Goal: Task Accomplishment & Management: Complete application form

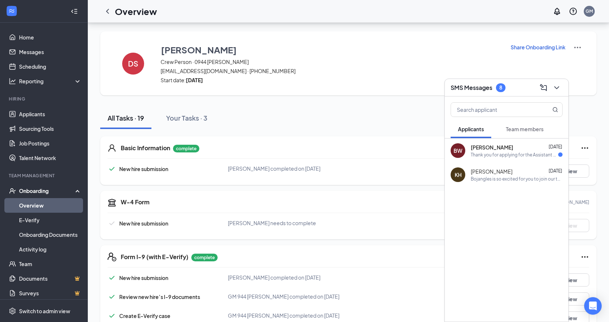
scroll to position [521, 0]
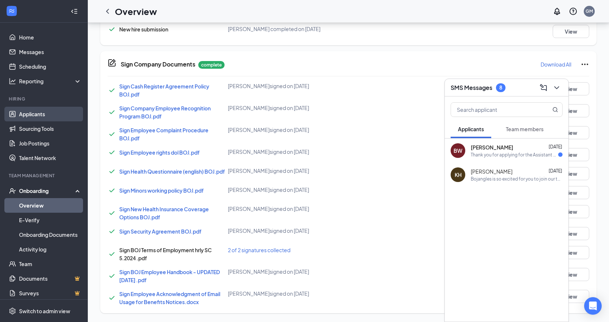
click at [19, 118] on link "Applicants" at bounding box center [50, 114] width 63 height 15
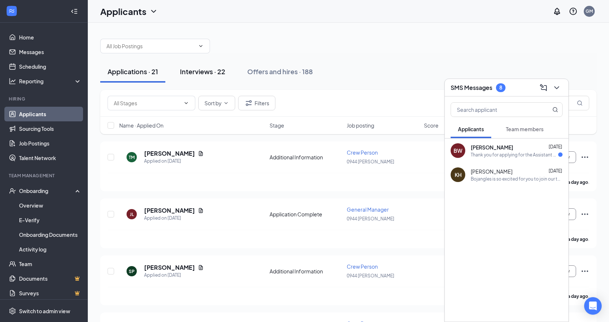
click at [207, 79] on button "Interviews · 22" at bounding box center [203, 72] width 60 height 22
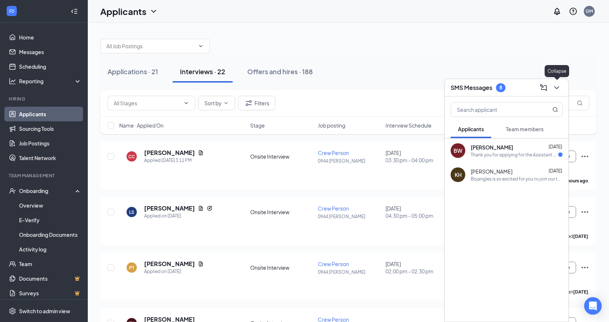
click at [557, 91] on icon "ChevronDown" at bounding box center [556, 87] width 9 height 9
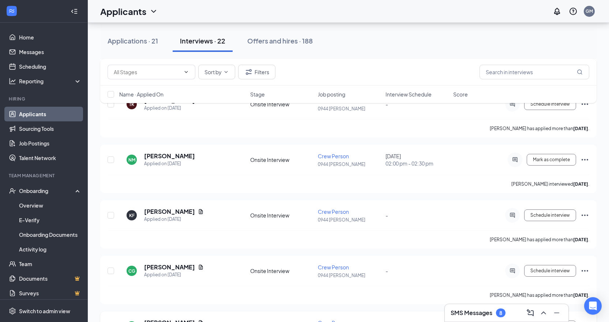
scroll to position [293, 0]
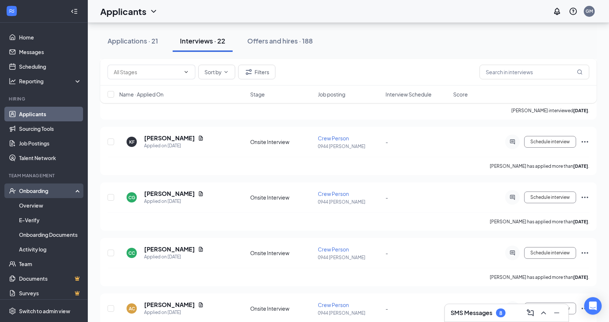
click at [51, 193] on div "Onboarding" at bounding box center [47, 190] width 56 height 7
click at [61, 189] on div "Onboarding" at bounding box center [47, 190] width 56 height 7
click at [47, 207] on link "Overview" at bounding box center [50, 205] width 63 height 15
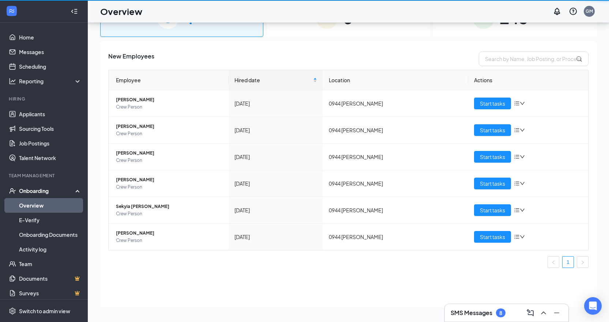
scroll to position [33, 0]
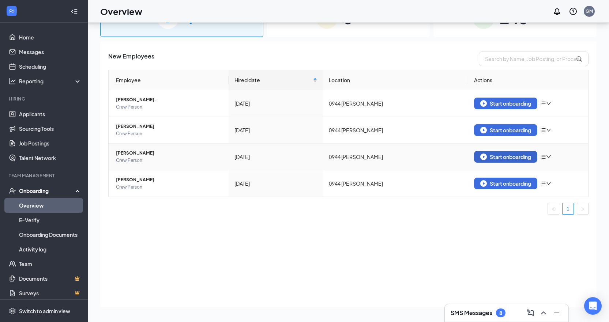
click at [487, 155] on img "button" at bounding box center [483, 157] width 7 height 7
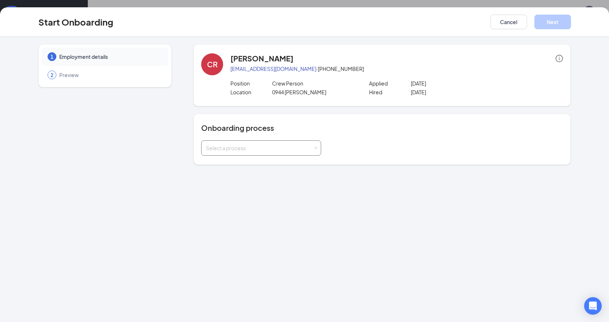
click at [280, 151] on div "Select a process" at bounding box center [259, 147] width 107 height 7
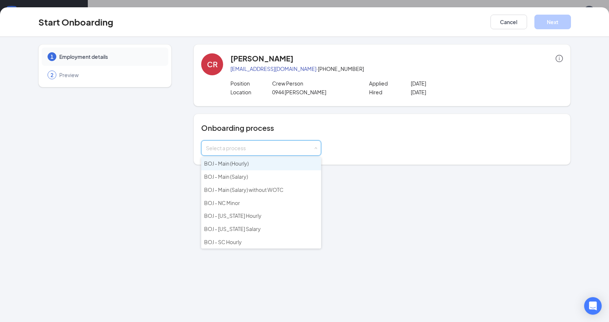
click at [237, 166] on span "BOJ - Main (Hourly)" at bounding box center [226, 163] width 45 height 7
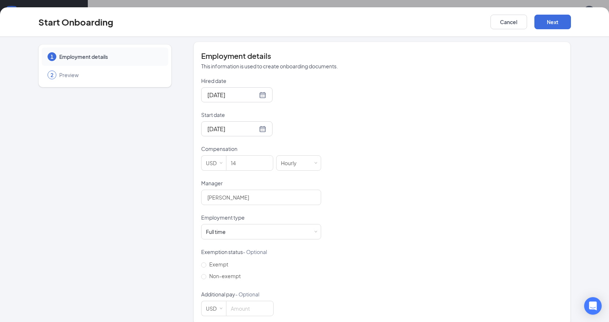
scroll to position [141, 0]
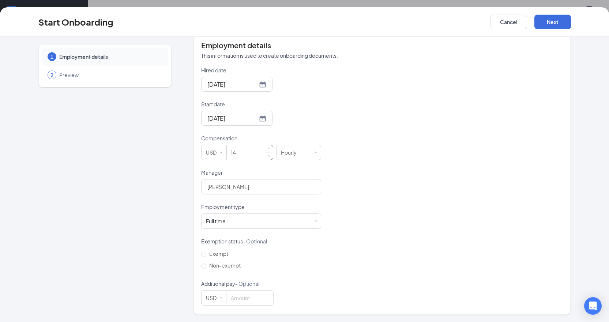
click at [244, 154] on input "14" at bounding box center [249, 152] width 46 height 15
type input "12"
click at [223, 218] on div "Full time" at bounding box center [216, 221] width 20 height 7
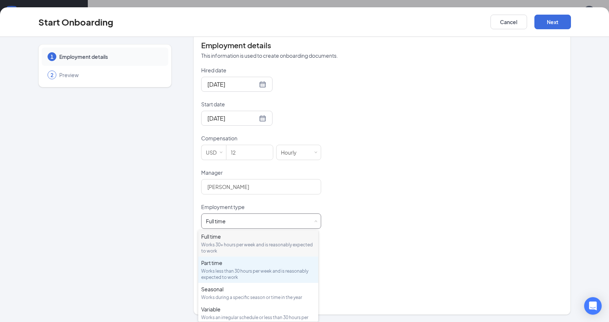
click at [231, 268] on div "Works less than 30 hours per week and is reasonably expected to work" at bounding box center [258, 274] width 114 height 12
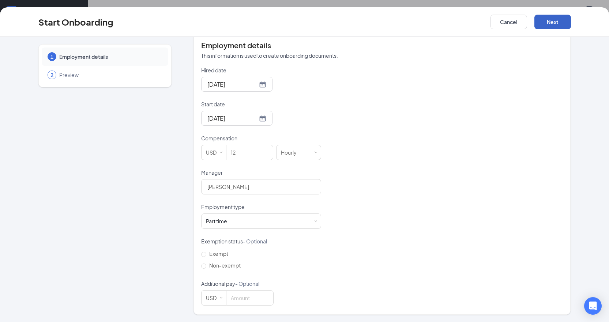
click at [541, 16] on button "Next" at bounding box center [552, 22] width 37 height 15
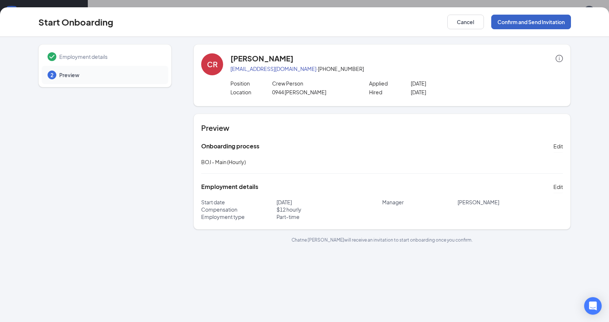
click at [556, 20] on button "Confirm and Send Invitation" at bounding box center [531, 22] width 80 height 15
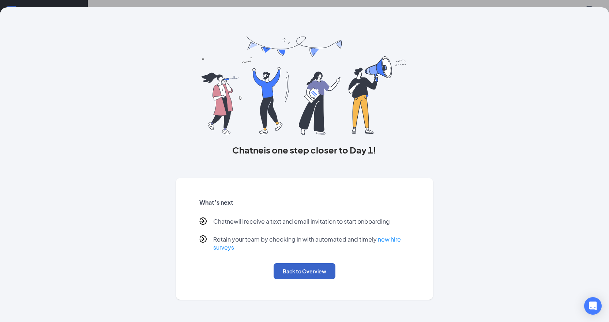
click at [307, 271] on button "Back to Overview" at bounding box center [305, 271] width 62 height 16
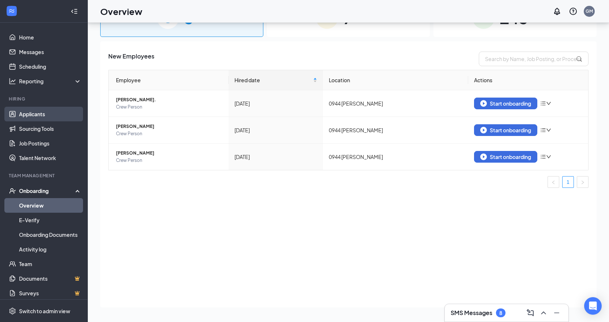
click at [29, 112] on link "Applicants" at bounding box center [50, 114] width 63 height 15
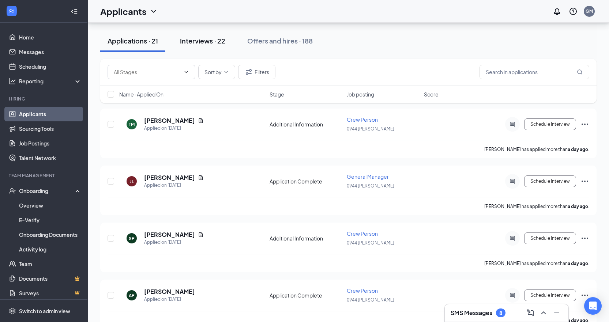
click at [219, 39] on div "Interviews · 22" at bounding box center [202, 40] width 45 height 9
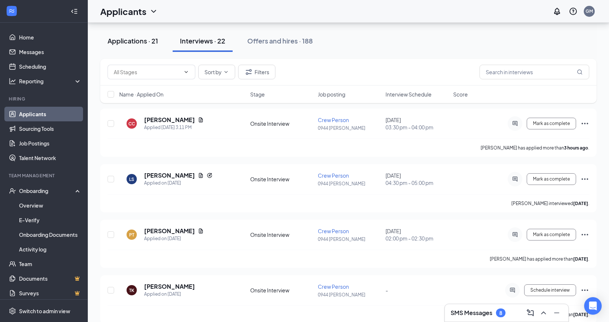
click at [117, 37] on div "Applications · 21" at bounding box center [133, 40] width 50 height 9
